Goal: Task Accomplishment & Management: Manage account settings

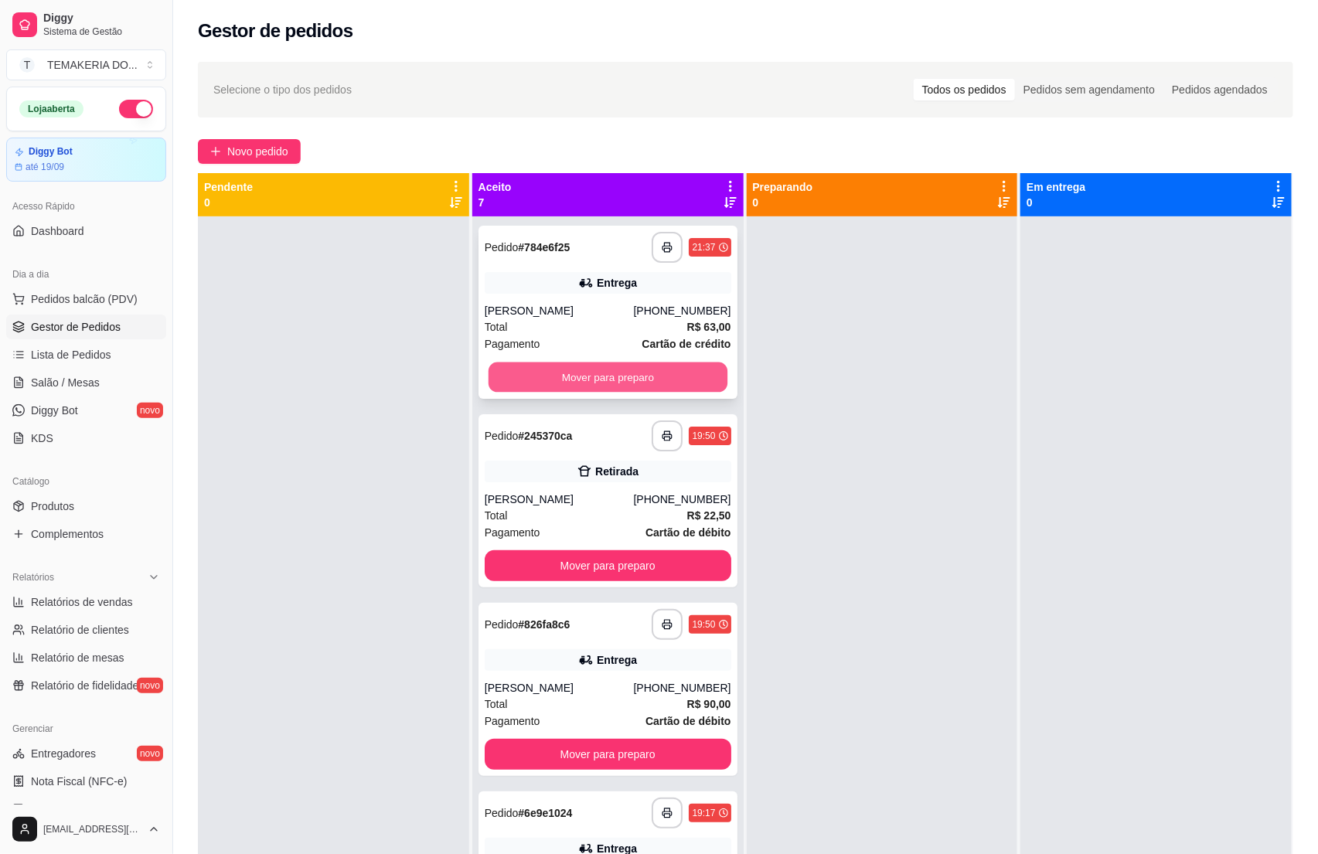
click at [573, 373] on button "Mover para preparo" at bounding box center [607, 377] width 239 height 30
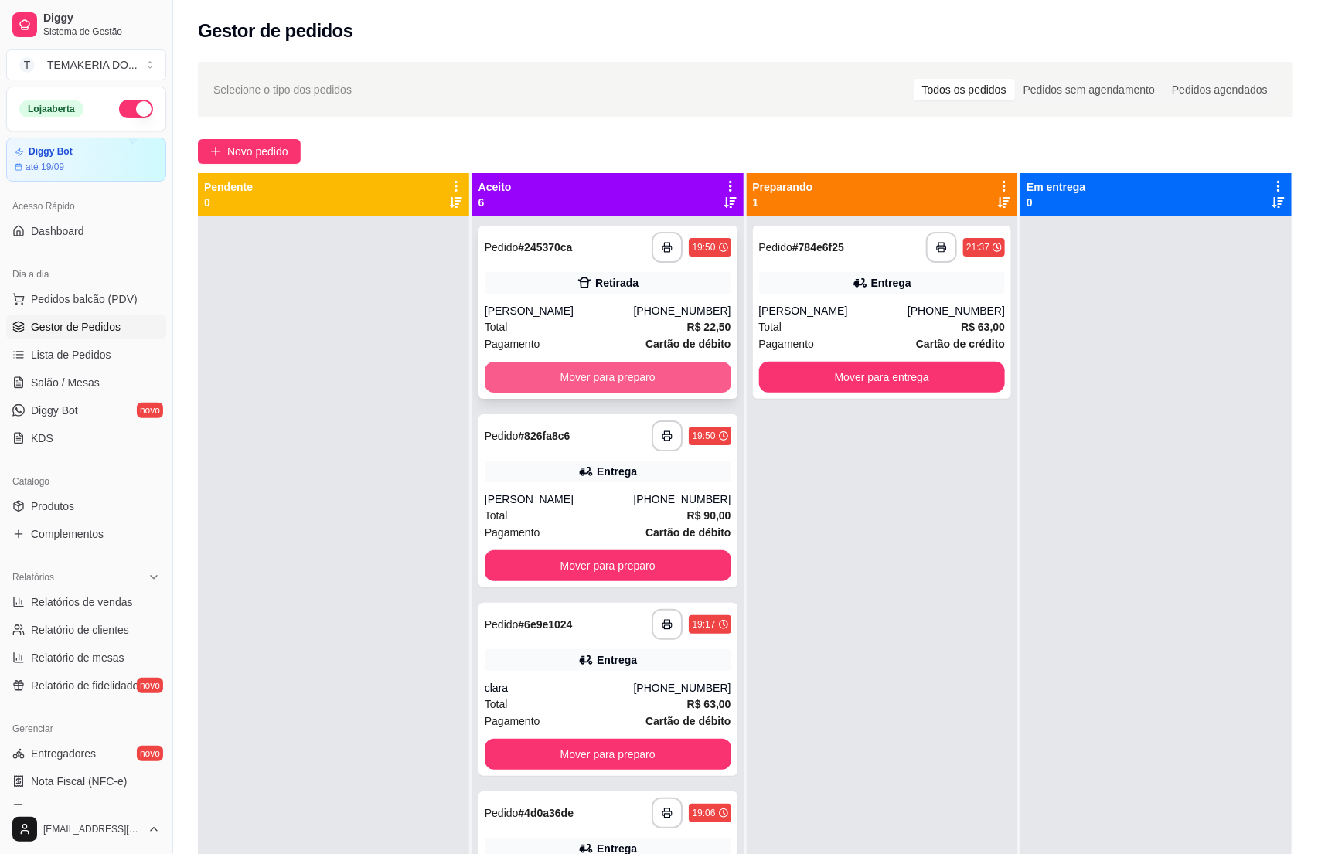
click at [608, 365] on button "Mover para preparo" at bounding box center [608, 377] width 247 height 31
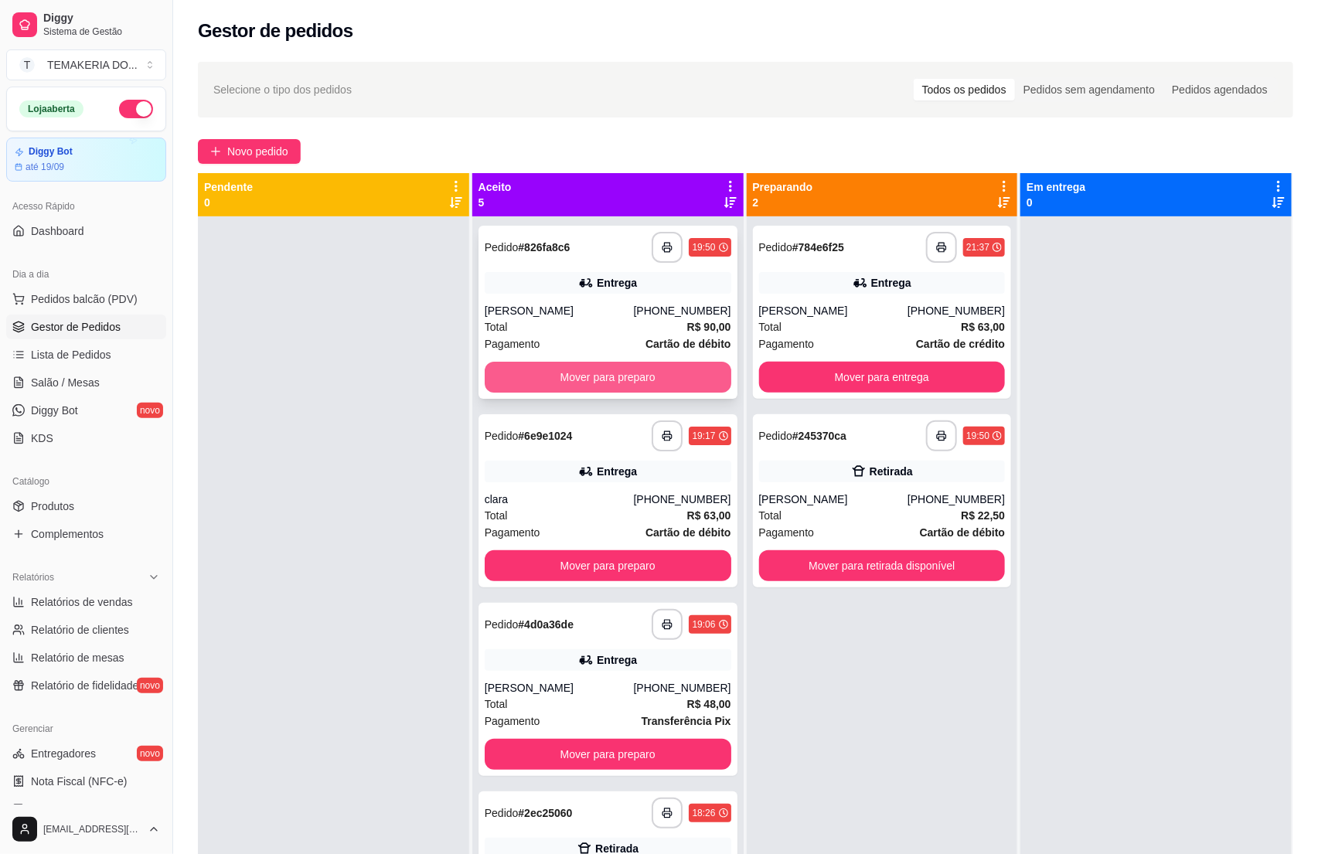
click at [636, 380] on button "Mover para preparo" at bounding box center [608, 377] width 247 height 31
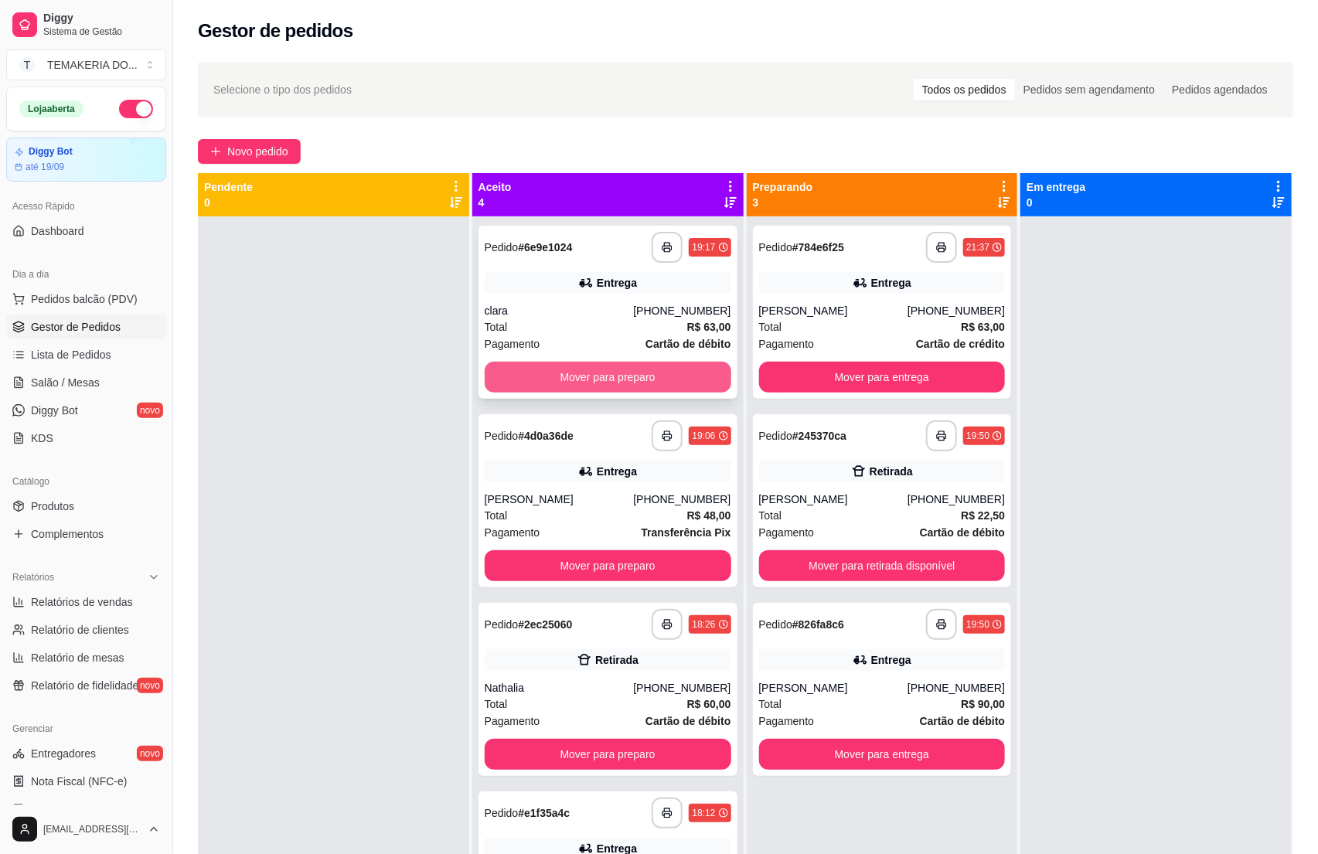
click at [651, 376] on button "Mover para preparo" at bounding box center [608, 377] width 247 height 31
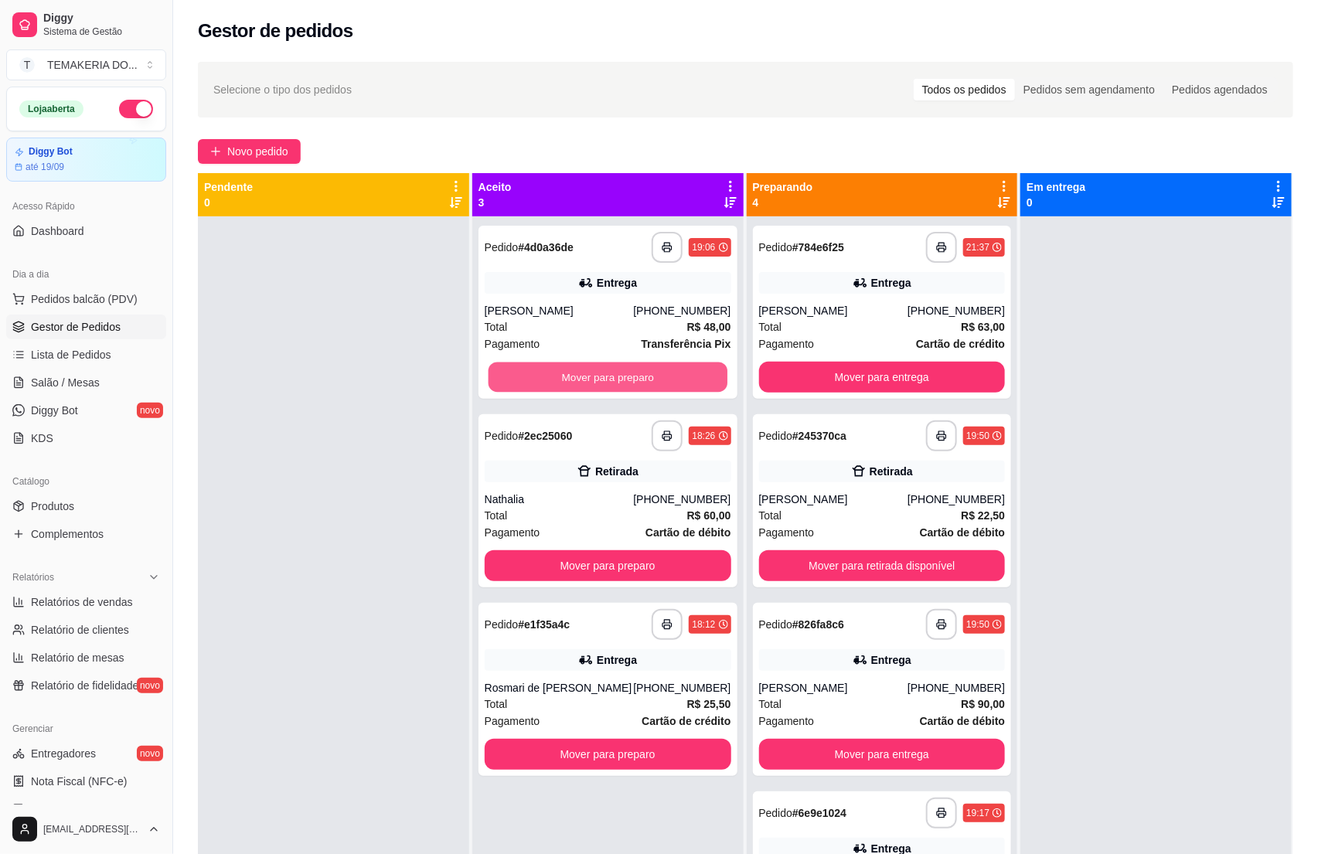
click at [654, 376] on button "Mover para preparo" at bounding box center [607, 377] width 239 height 30
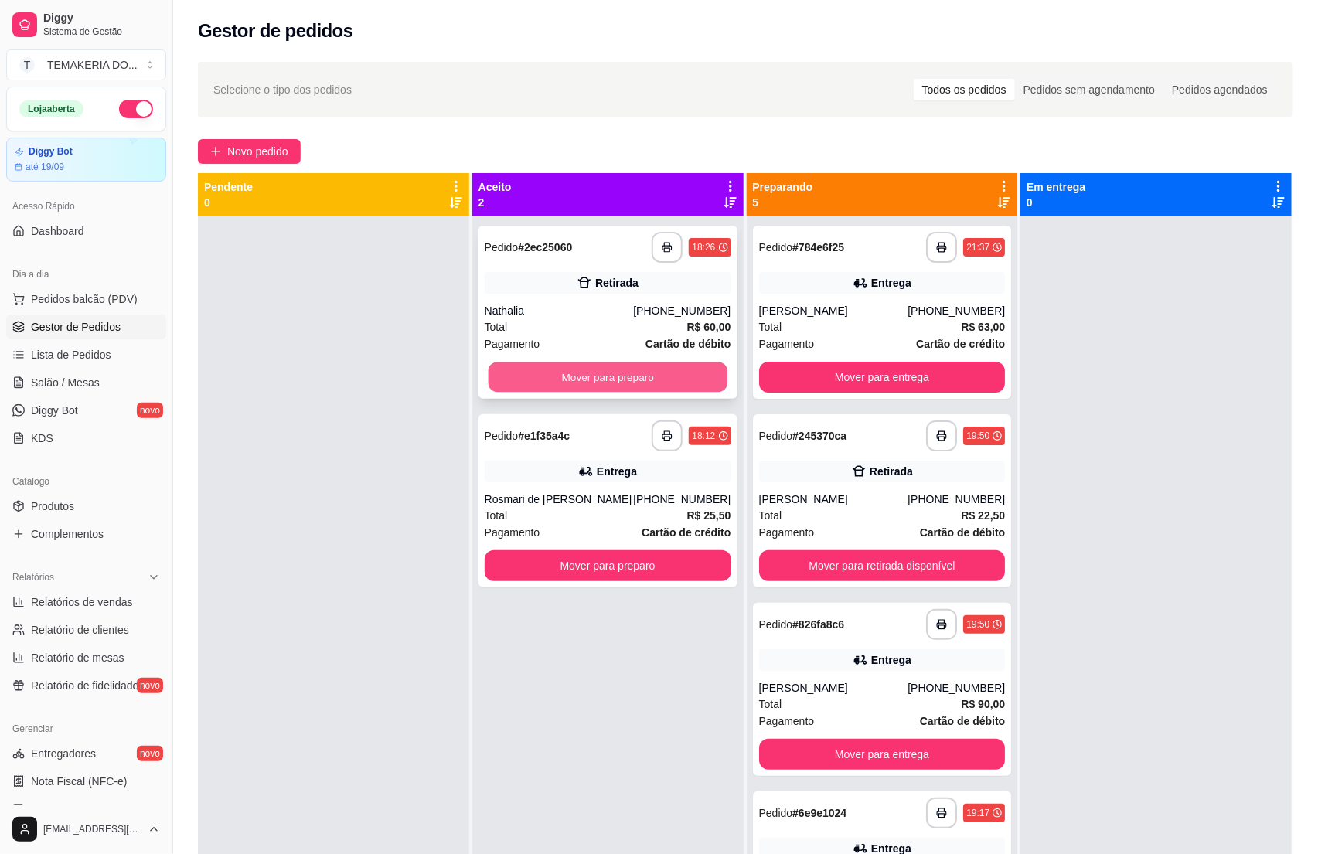
click at [668, 369] on button "Mover para preparo" at bounding box center [607, 377] width 239 height 30
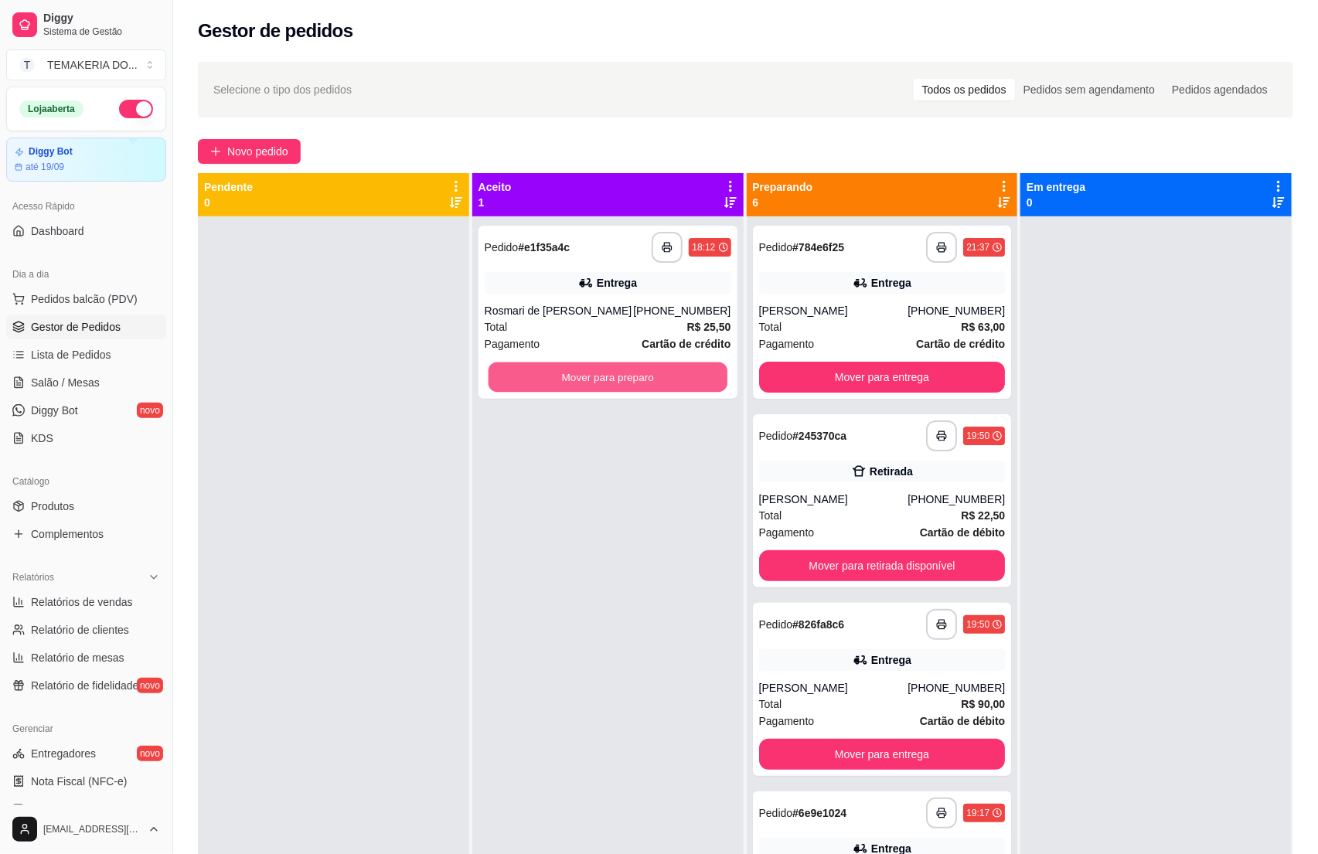
click at [668, 369] on button "Mover para preparo" at bounding box center [607, 377] width 239 height 30
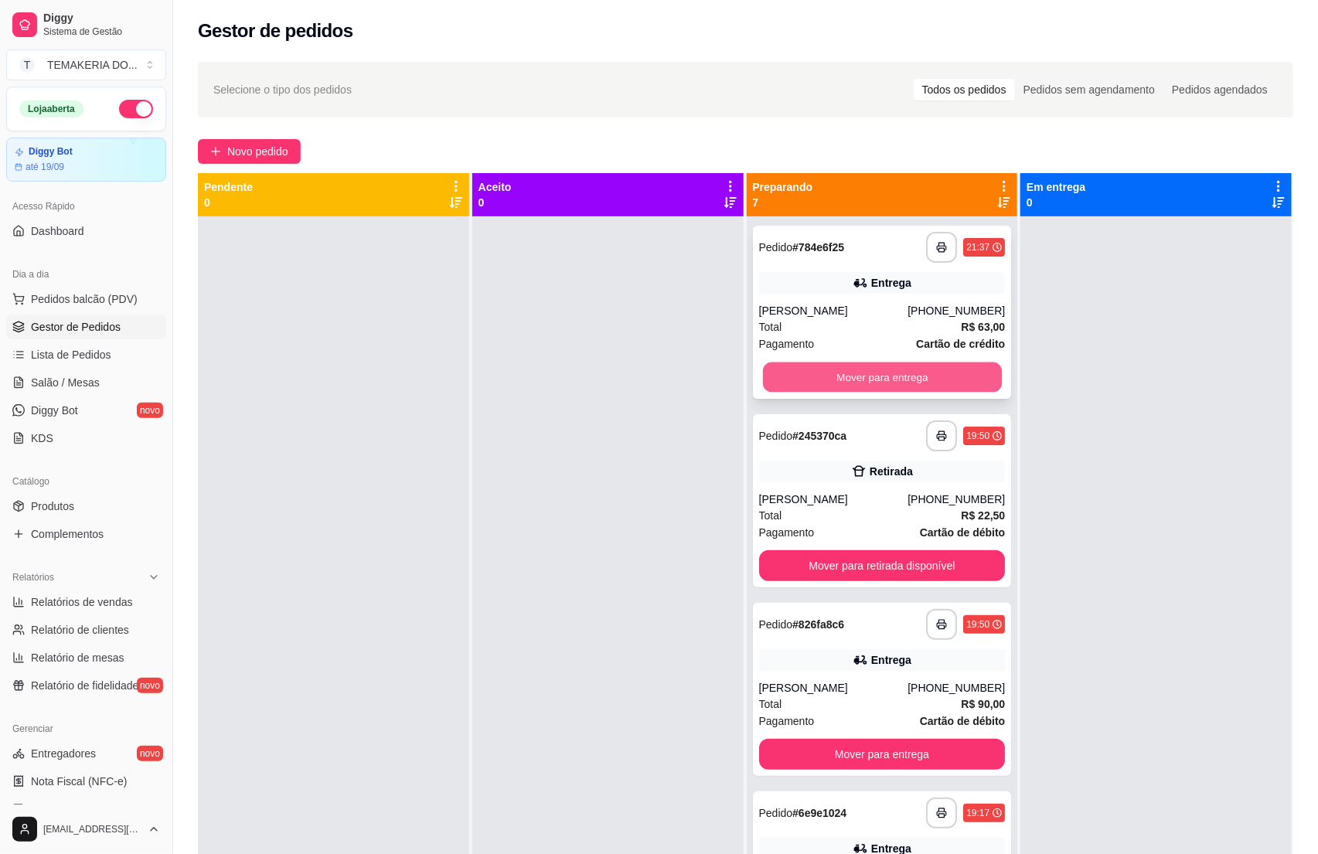
click at [833, 371] on button "Mover para entrega" at bounding box center [881, 377] width 239 height 30
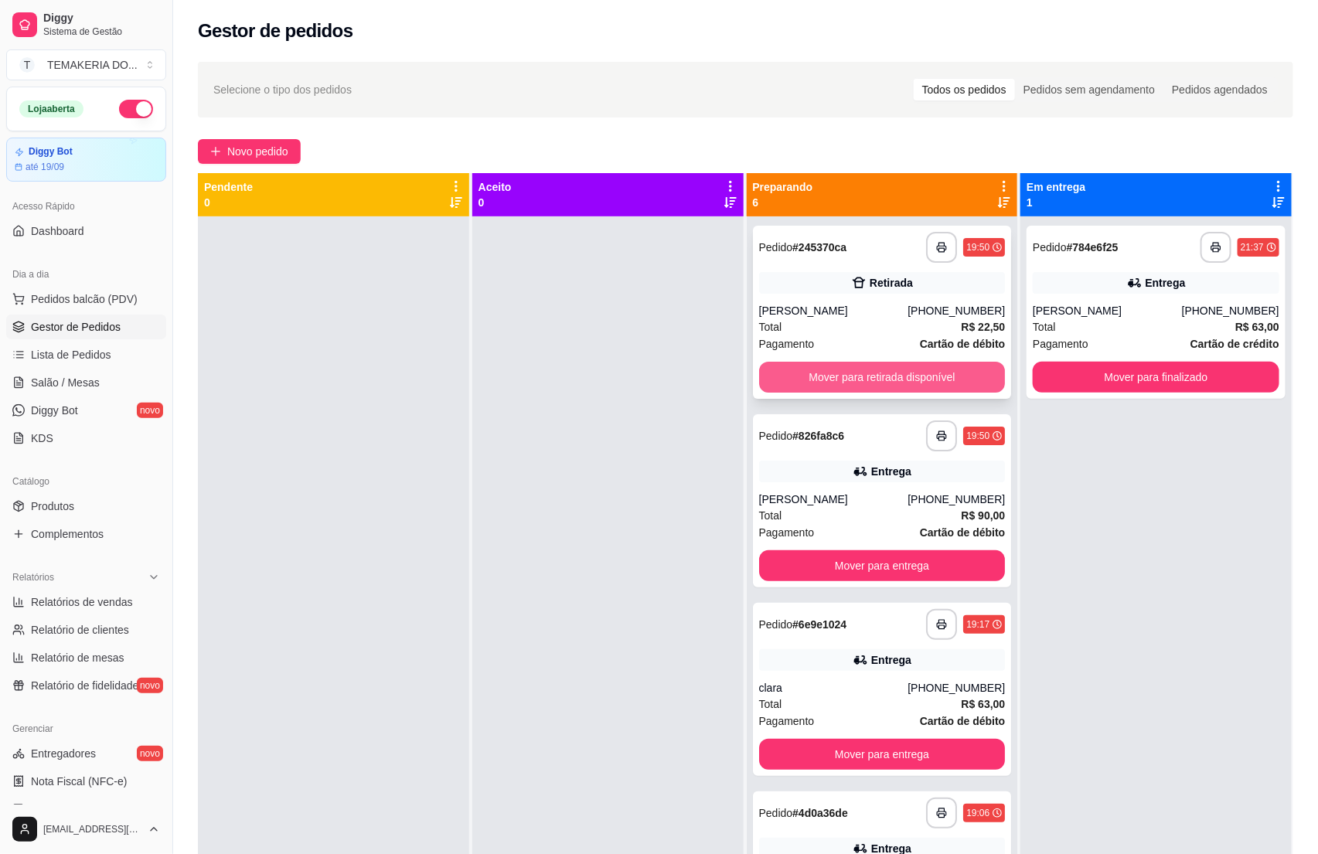
click at [879, 379] on button "Mover para retirada disponível" at bounding box center [882, 377] width 247 height 31
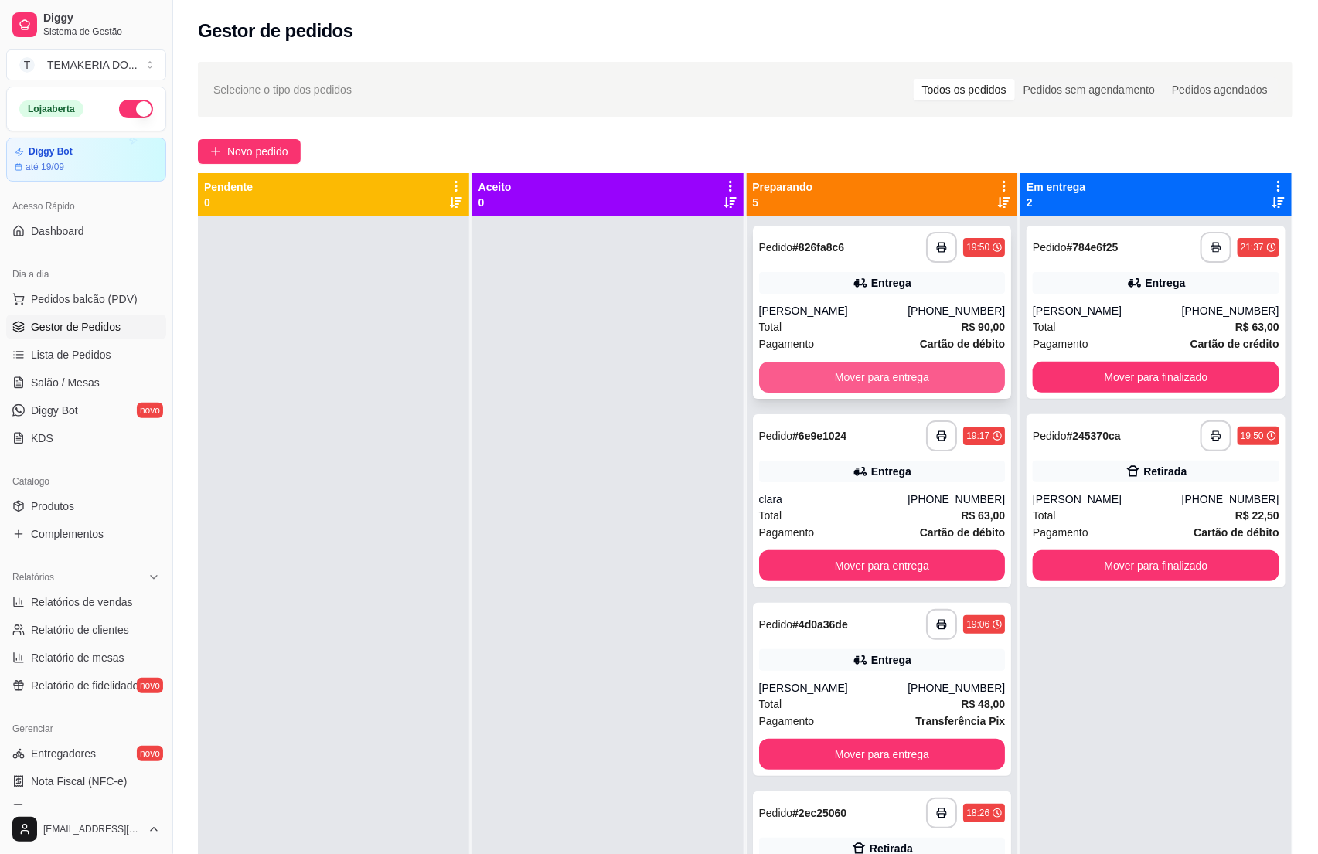
click at [893, 378] on button "Mover para entrega" at bounding box center [882, 377] width 247 height 31
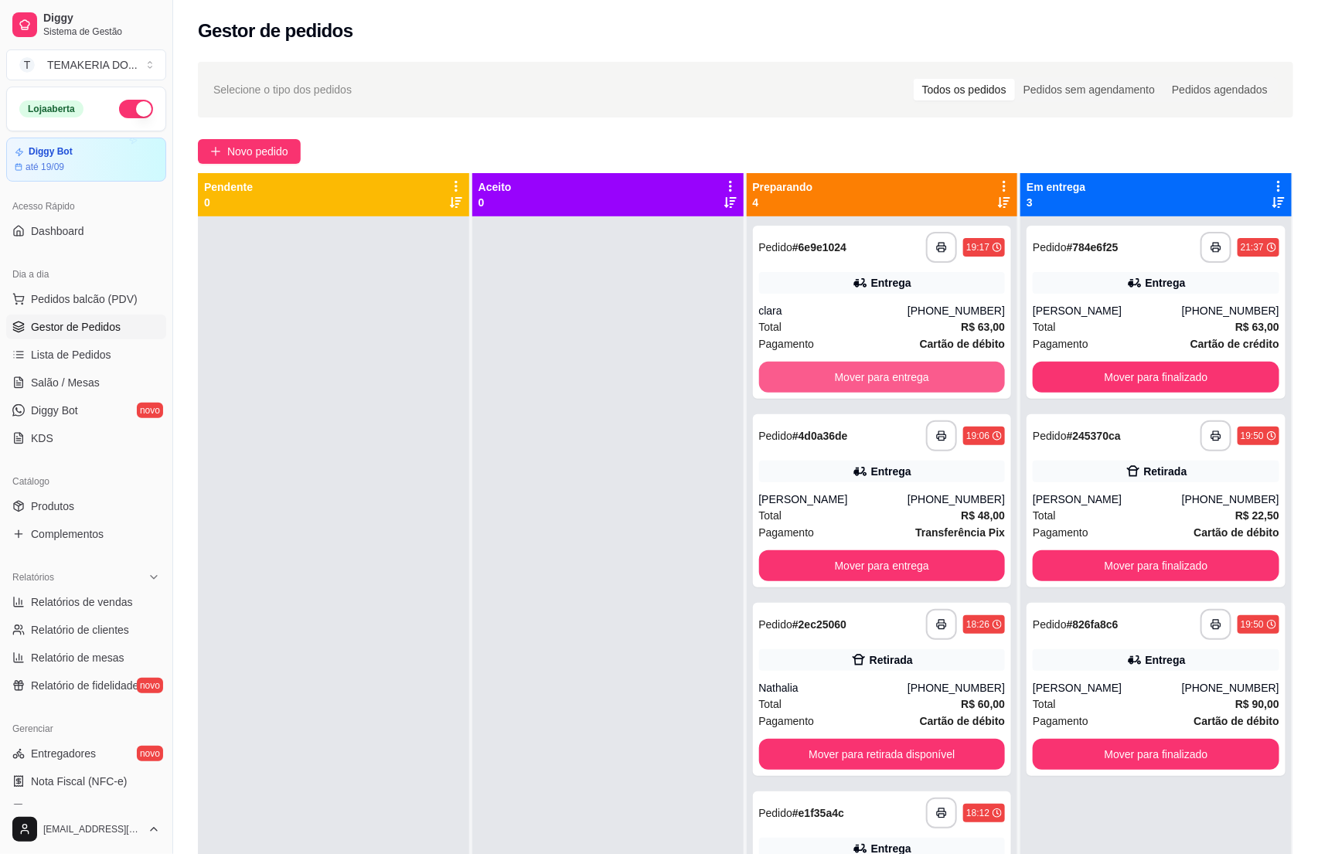
click at [893, 378] on button "Mover para entrega" at bounding box center [882, 377] width 247 height 31
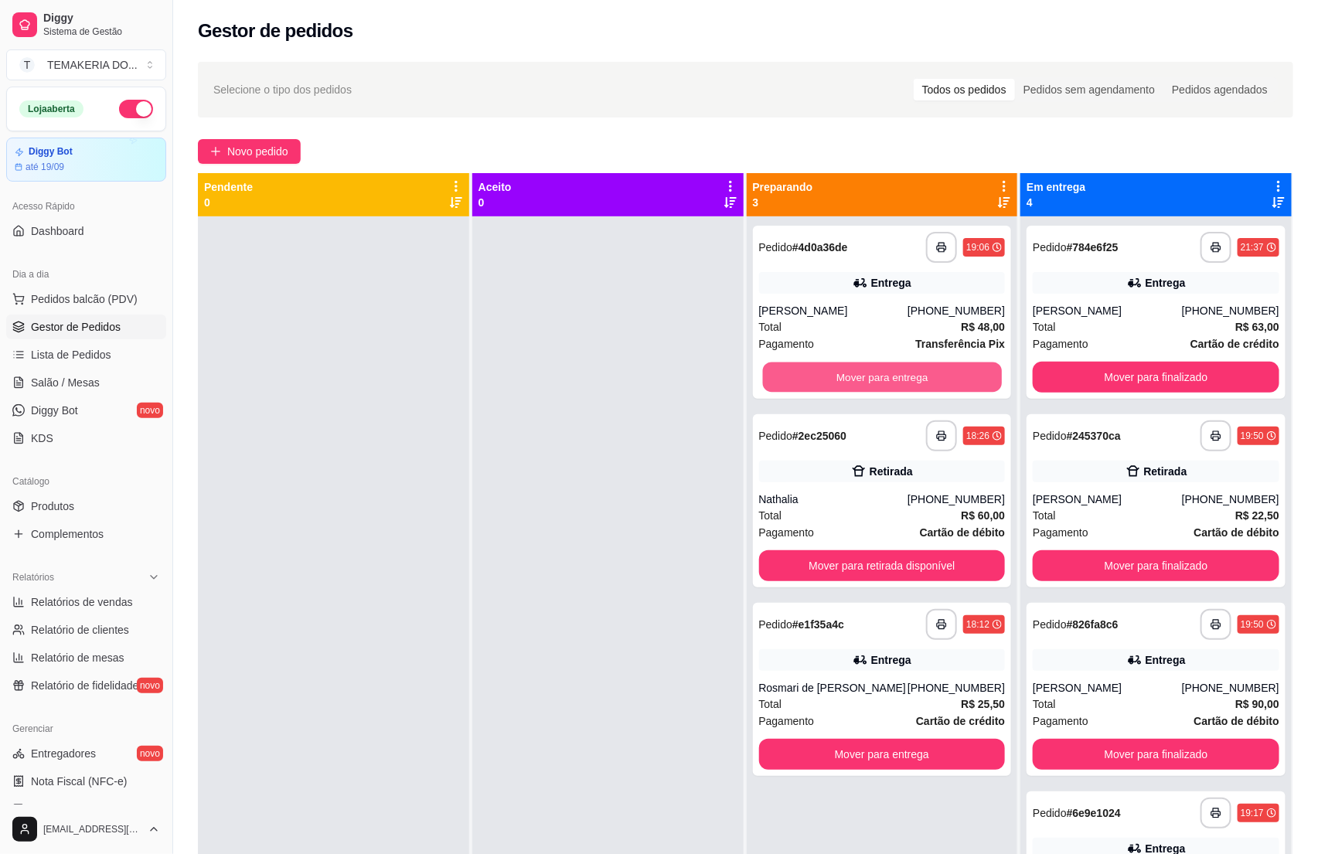
click at [893, 378] on button "Mover para entrega" at bounding box center [881, 377] width 239 height 30
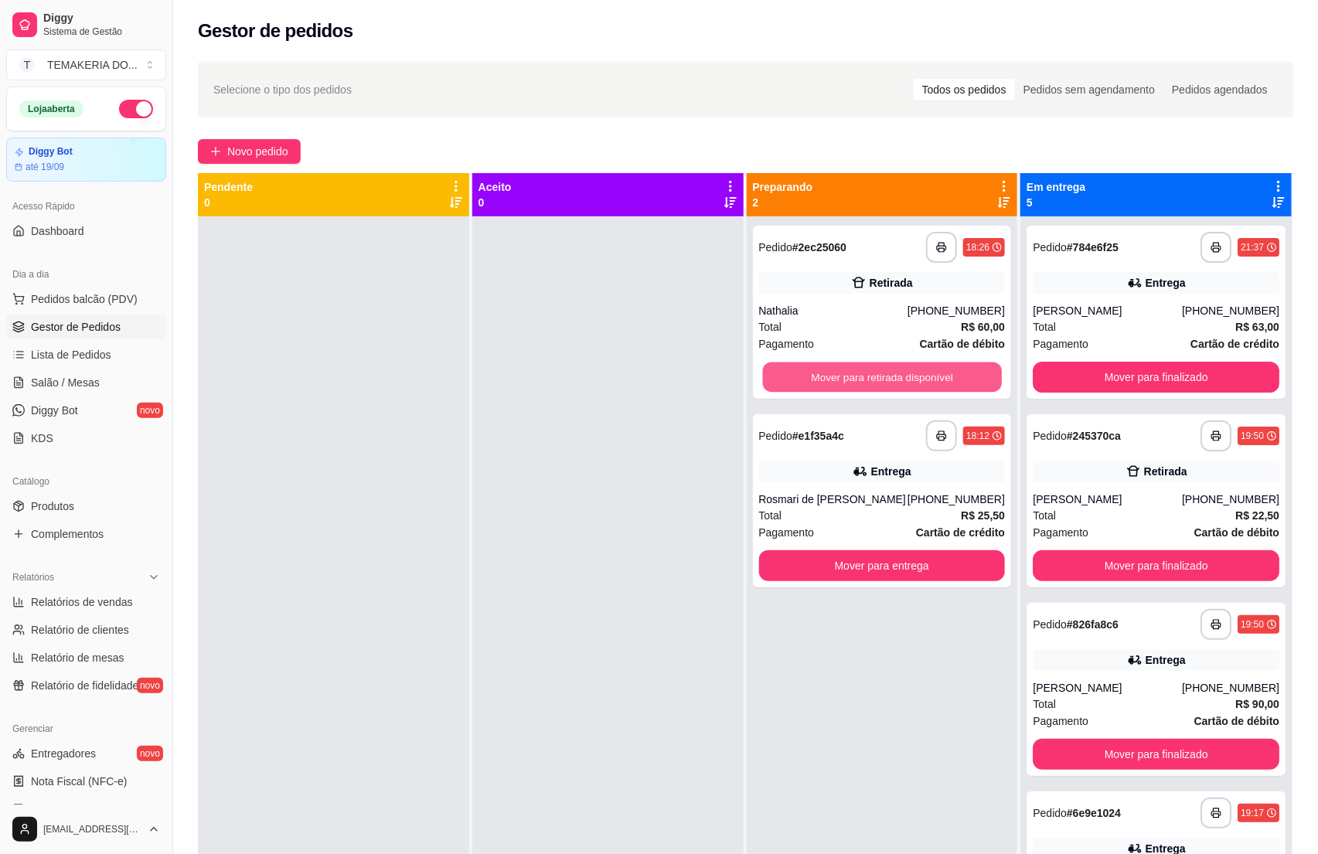
click at [893, 378] on button "Mover para retirada disponível" at bounding box center [881, 377] width 239 height 30
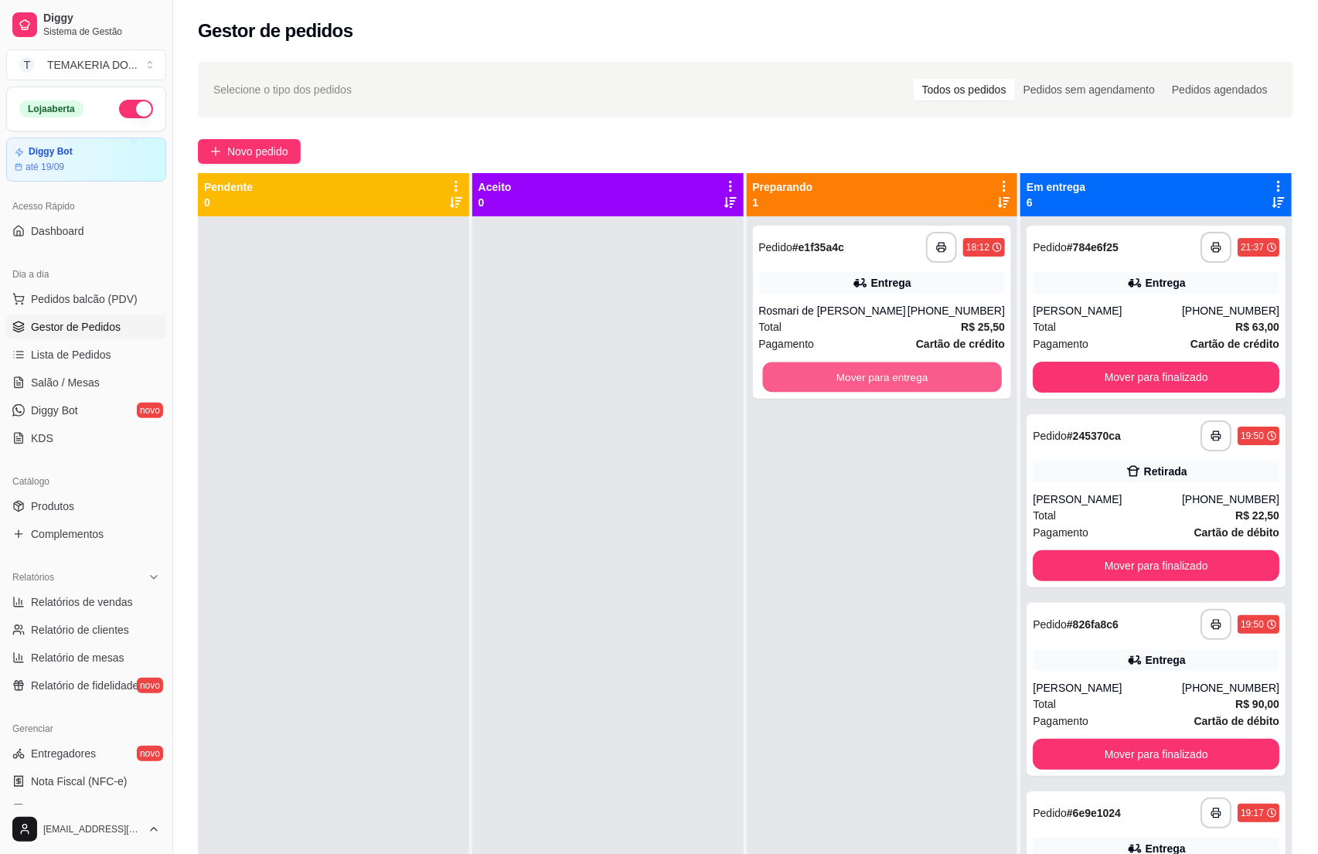
click at [893, 378] on button "Mover para entrega" at bounding box center [881, 377] width 239 height 30
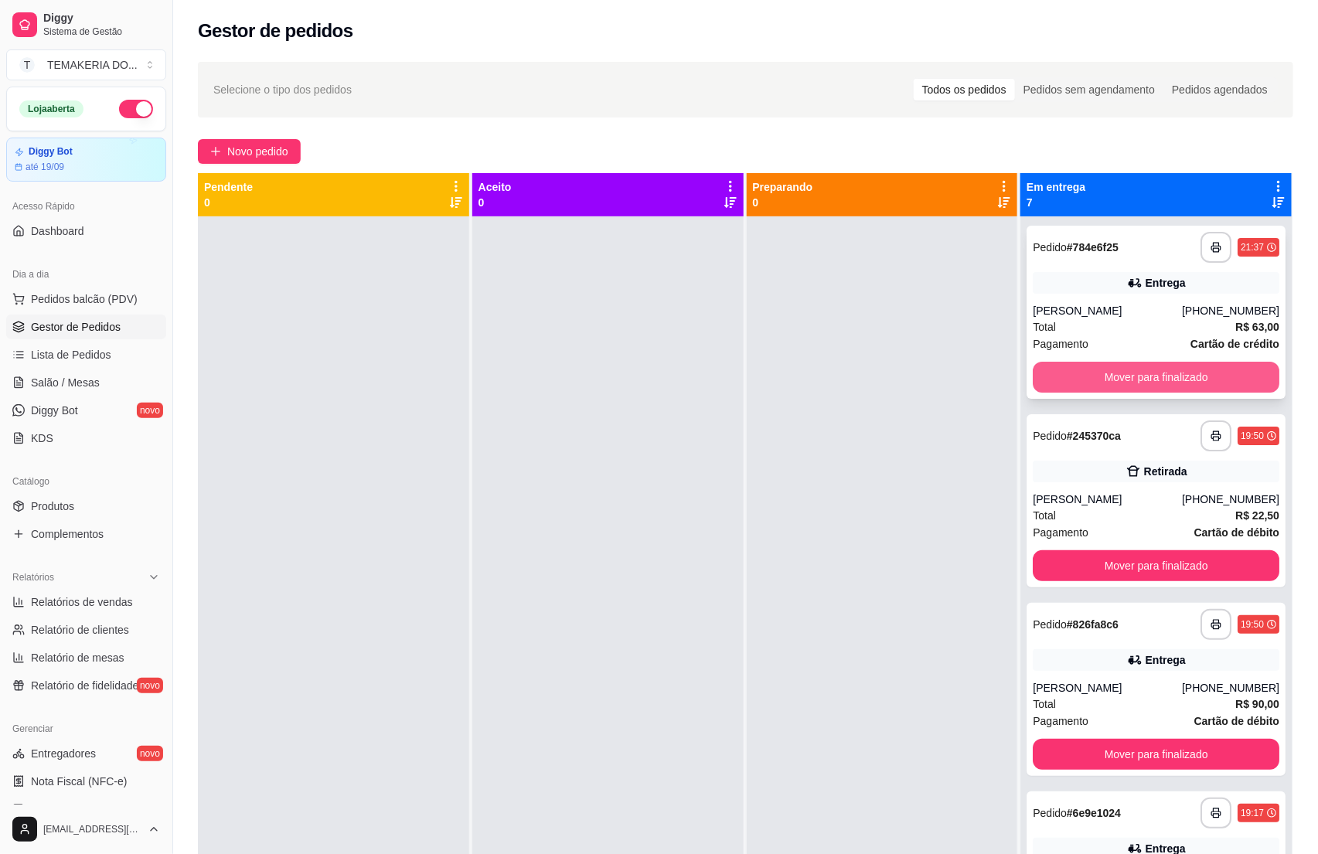
click at [1165, 362] on button "Mover para finalizado" at bounding box center [1155, 377] width 247 height 31
click at [1165, 362] on div "Mover para finalizado" at bounding box center [1155, 377] width 247 height 31
click at [1155, 367] on button "Mover para finalizado" at bounding box center [1155, 377] width 247 height 31
click at [1152, 550] on button "Mover para finalizado" at bounding box center [1155, 565] width 247 height 31
click at [1148, 374] on button "Mover para finalizado" at bounding box center [1155, 377] width 239 height 30
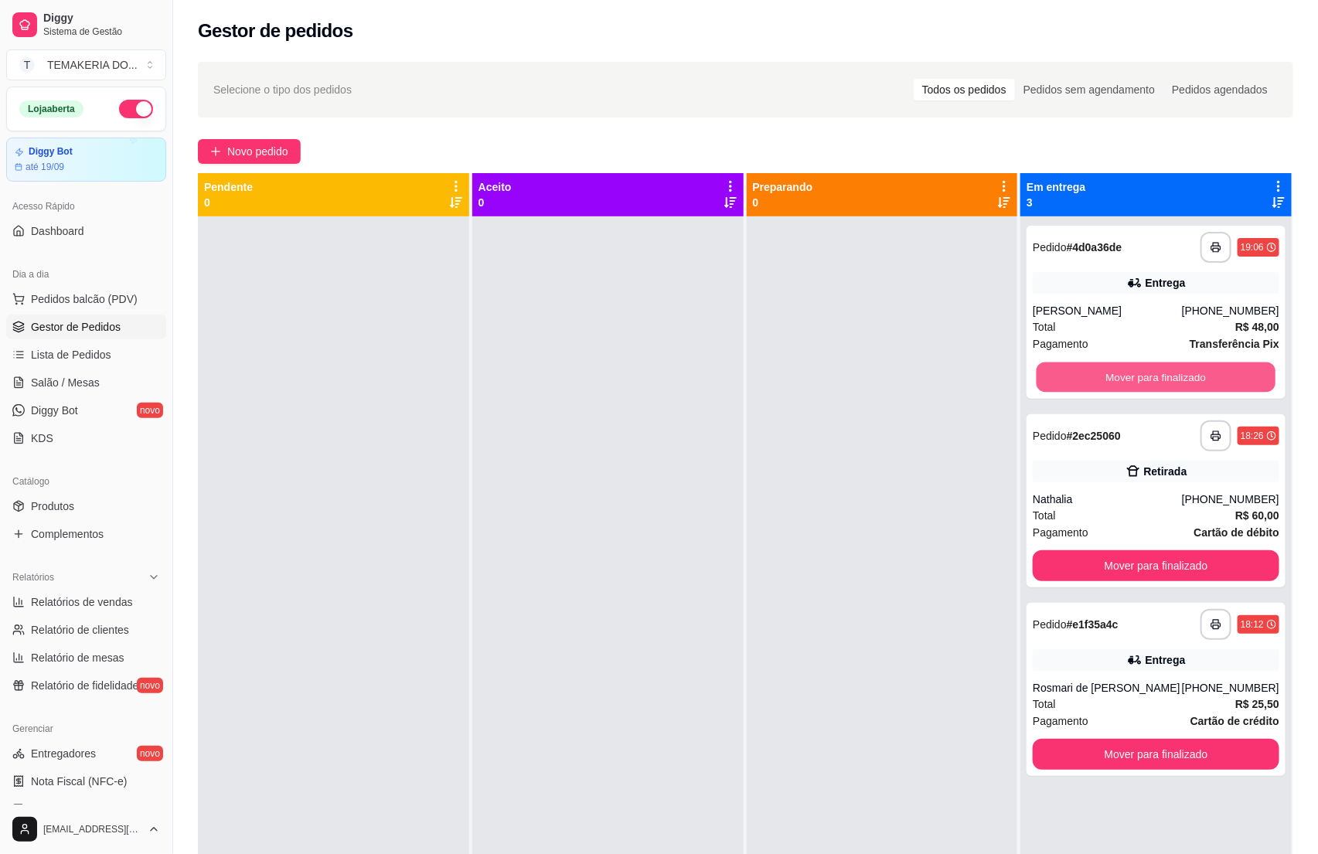
click at [1148, 374] on button "Mover para finalizado" at bounding box center [1155, 377] width 239 height 30
click at [1148, 374] on div "Mover para finalizado" at bounding box center [1155, 377] width 247 height 31
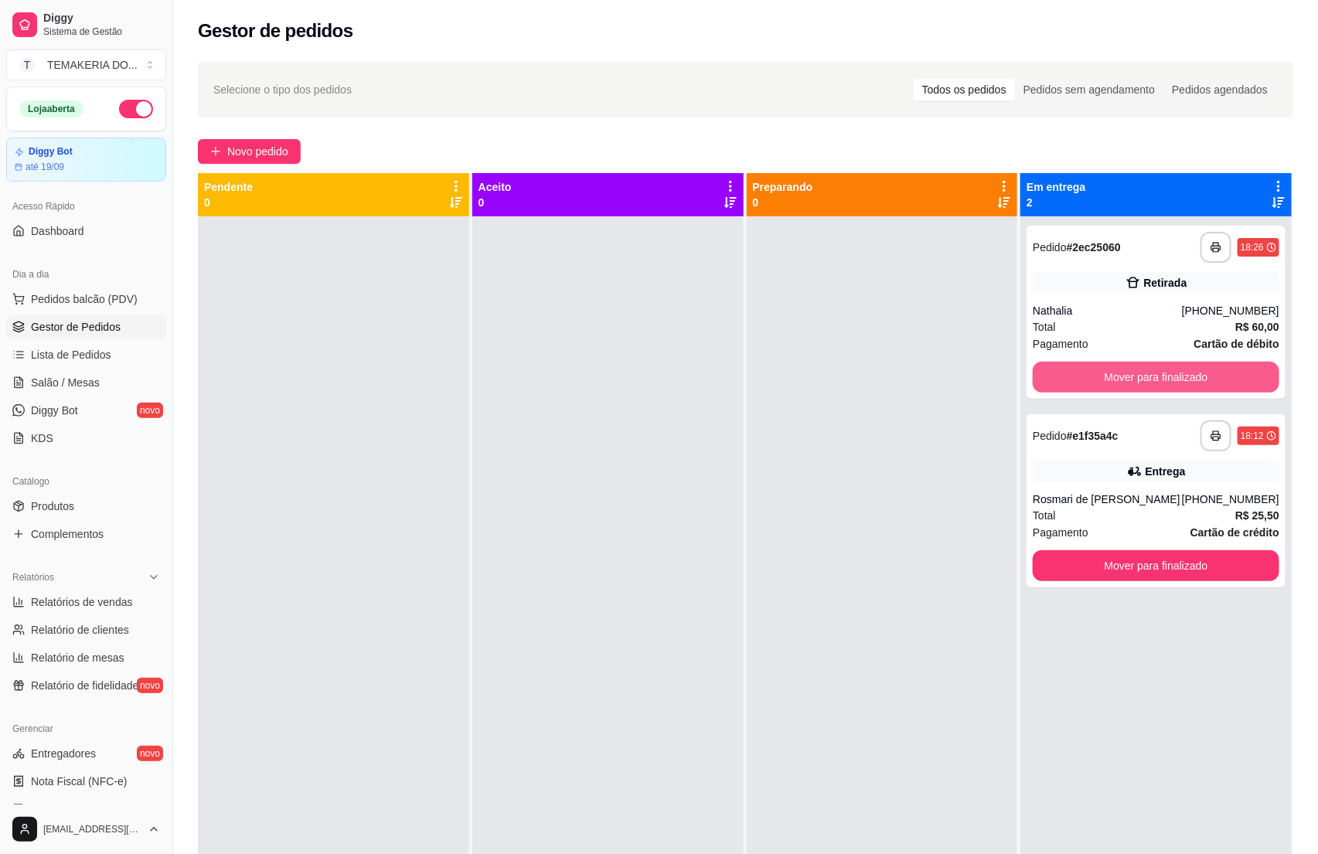
click at [1148, 374] on button "Mover para finalizado" at bounding box center [1155, 377] width 247 height 31
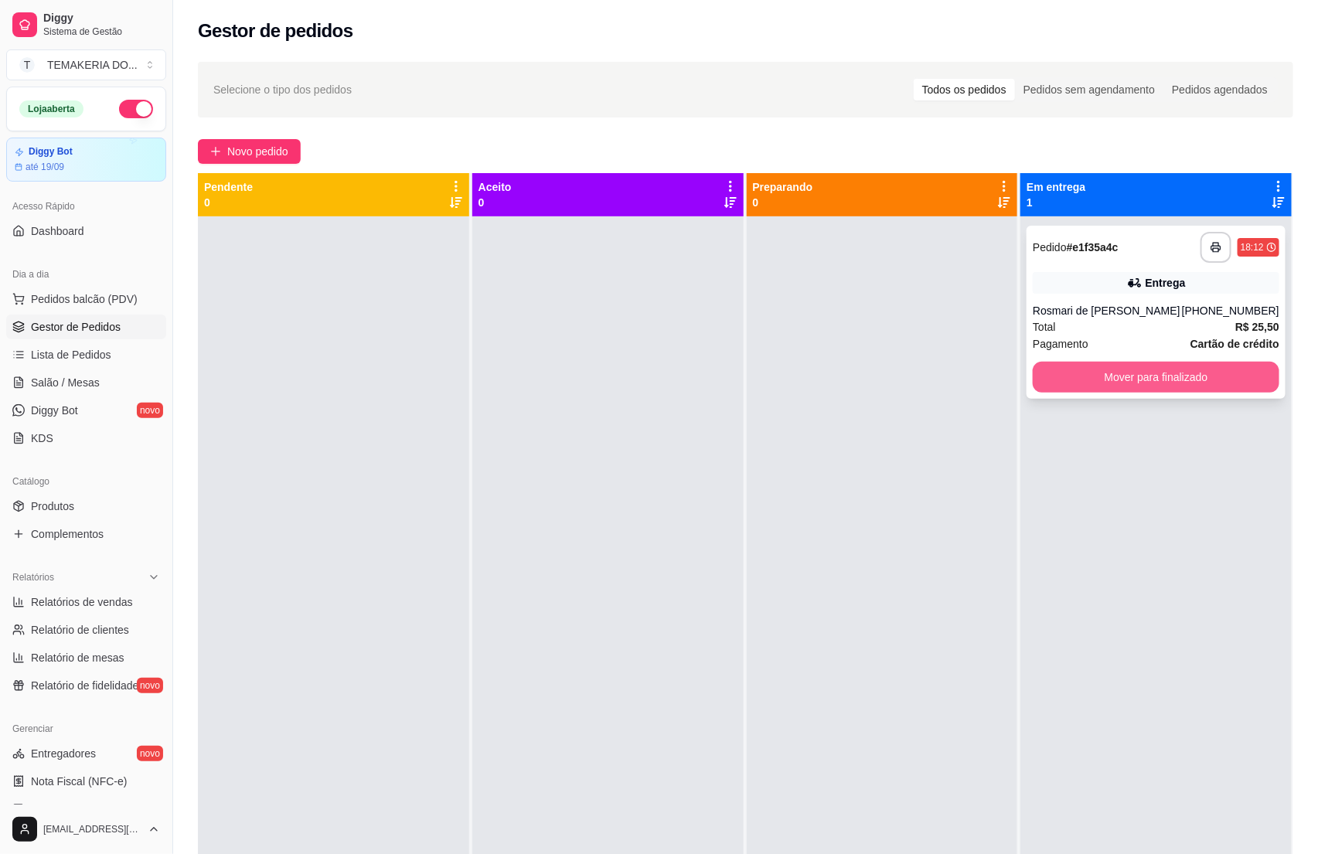
click at [1148, 374] on button "Mover para finalizado" at bounding box center [1155, 377] width 247 height 31
